Goal: Navigation & Orientation: Go to known website

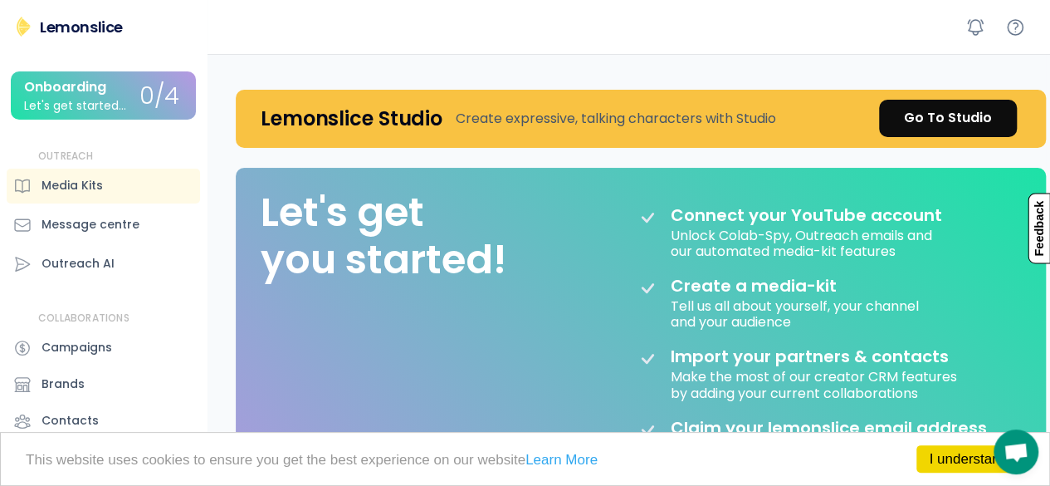
scroll to position [83, 0]
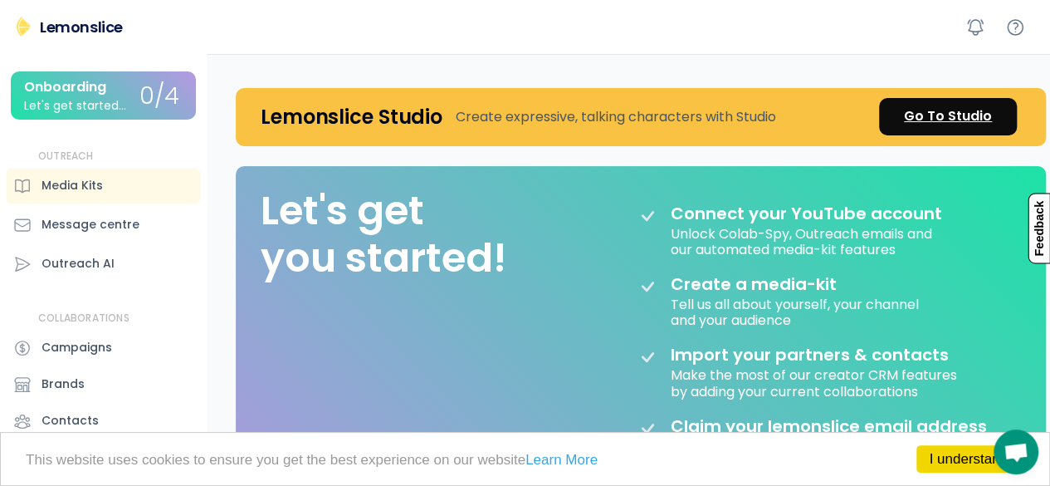
click at [951, 115] on div "Go To Studio" at bounding box center [948, 116] width 88 height 20
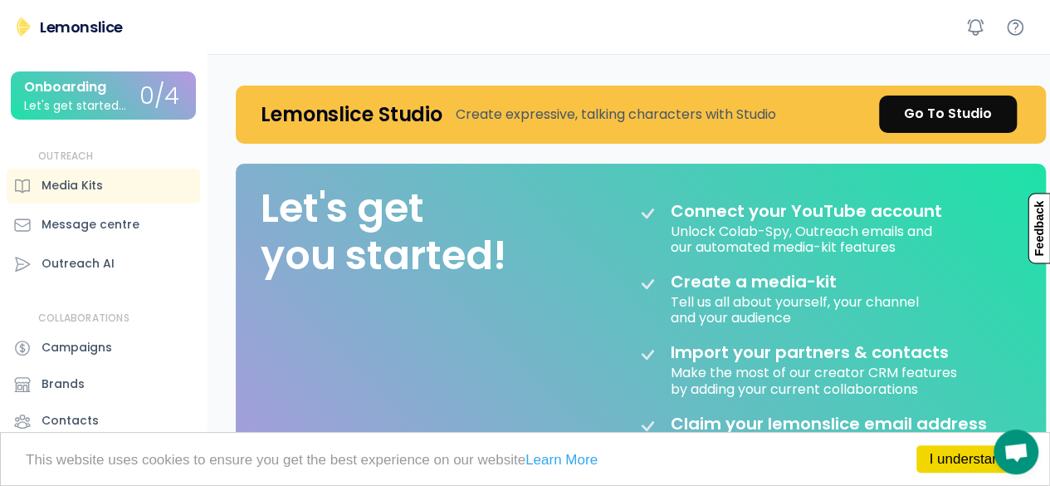
scroll to position [83, 0]
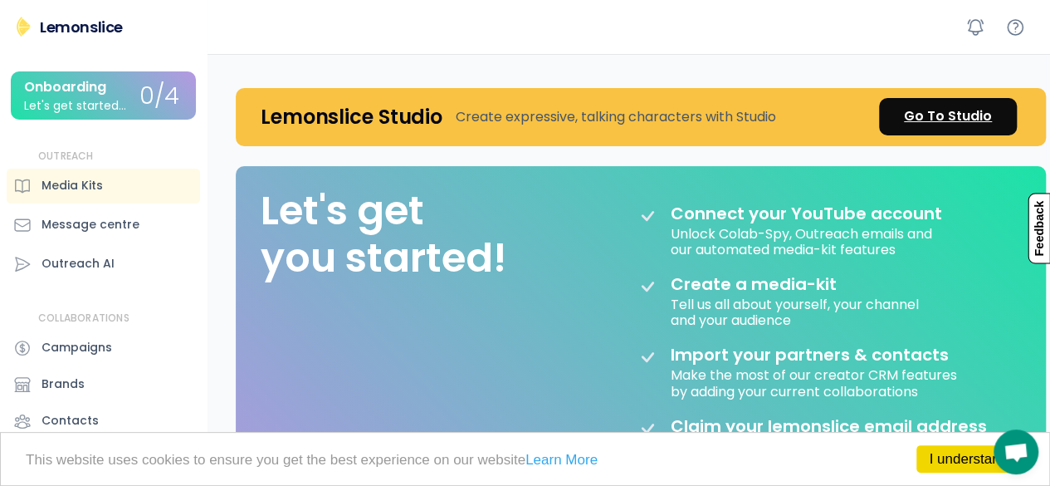
click at [911, 118] on div "Go To Studio" at bounding box center [948, 116] width 88 height 20
